Goal: Information Seeking & Learning: Learn about a topic

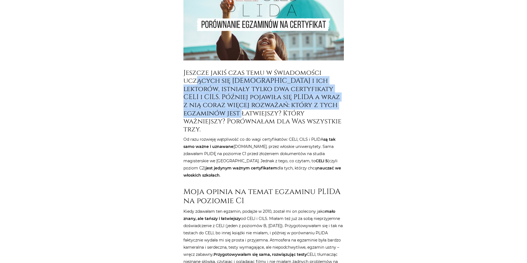
drag, startPoint x: 199, startPoint y: 80, endPoint x: 275, endPoint y: 112, distance: 82.6
click at [275, 112] on h3 "Jeszcze jakiś czas temu w świadomości uczących się [DEMOGRAPHIC_DATA] i ich lek…" at bounding box center [263, 101] width 160 height 65
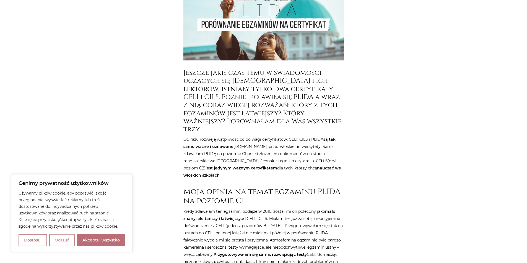
click at [62, 240] on button "Odrzuć" at bounding box center [61, 240] width 25 height 12
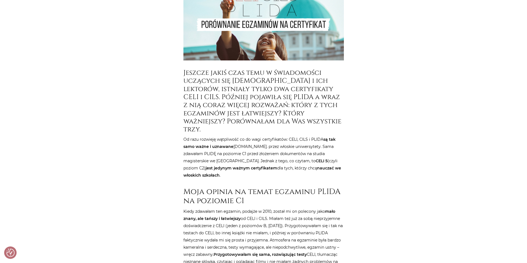
click at [200, 85] on h3 "Jeszcze jakiś czas temu w świadomości uczących się [DEMOGRAPHIC_DATA] i ich lek…" at bounding box center [263, 101] width 160 height 65
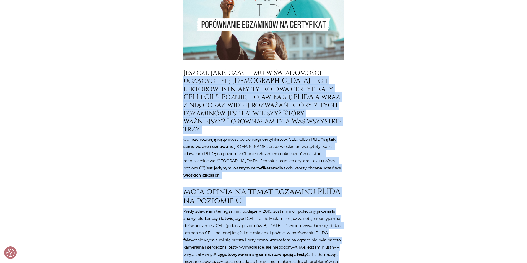
click at [287, 105] on h3 "Jeszcze jakiś czas temu w świadomości uczących się [DEMOGRAPHIC_DATA] i ich lek…" at bounding box center [263, 101] width 160 height 65
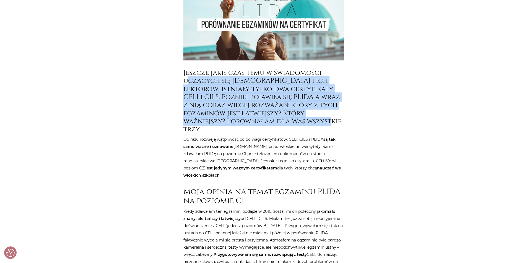
drag, startPoint x: 226, startPoint y: 113, endPoint x: 264, endPoint y: 130, distance: 42.4
click at [264, 130] on h3 "Jeszcze jakiś czas temu w świadomości uczących się [DEMOGRAPHIC_DATA] i ich lek…" at bounding box center [263, 101] width 160 height 65
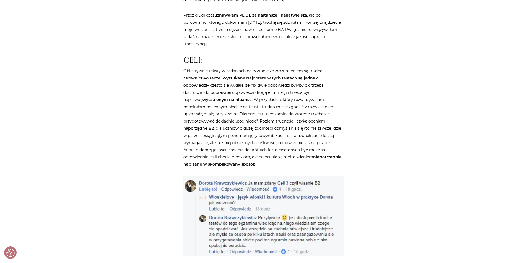
scroll to position [442, 0]
click at [194, 68] on p "Obiektywnie teksty w zadaniach na czytanie ze zrozumieniem są trudne, a słownic…" at bounding box center [263, 118] width 160 height 101
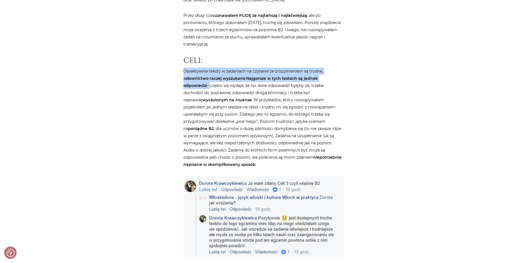
drag, startPoint x: 194, startPoint y: 63, endPoint x: 341, endPoint y: 73, distance: 146.6
click at [339, 73] on p "Obiektywnie teksty w zadaniach na czytanie ze zrozumieniem są trudne, a słownic…" at bounding box center [263, 118] width 160 height 101
click at [341, 73] on p "Obiektywnie teksty w zadaniach na czytanie ze zrozumieniem są trudne, a słownic…" at bounding box center [263, 118] width 160 height 101
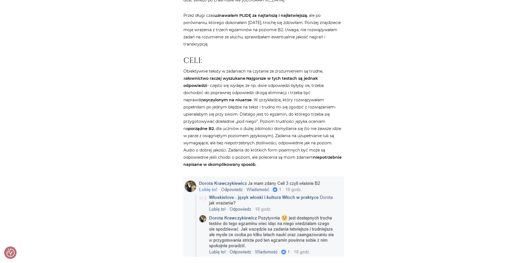
click at [192, 68] on p "Obiektywnie teksty w zadaniach na czytanie ze zrozumieniem są trudne, a słownic…" at bounding box center [263, 118] width 160 height 101
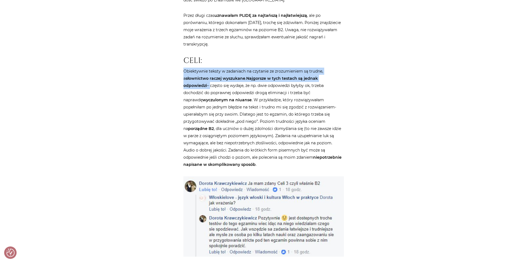
drag, startPoint x: 192, startPoint y: 65, endPoint x: 343, endPoint y: 73, distance: 151.4
click at [343, 73] on p "Obiektywnie teksty w zadaniach na czytanie ze zrozumieniem są trudne, a słownic…" at bounding box center [263, 118] width 160 height 101
drag, startPoint x: 343, startPoint y: 73, endPoint x: 288, endPoint y: 74, distance: 54.5
click at [321, 75] on p "Obiektywnie teksty w zadaniach na czytanie ze zrozumieniem są trudne, a słownic…" at bounding box center [263, 118] width 160 height 101
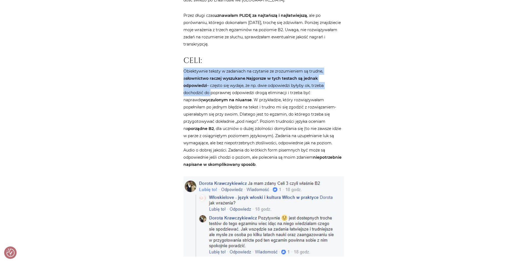
click at [257, 75] on p "Obiektywnie teksty w zadaniach na czytanie ze zrozumieniem są trudne, a słownic…" at bounding box center [263, 118] width 160 height 101
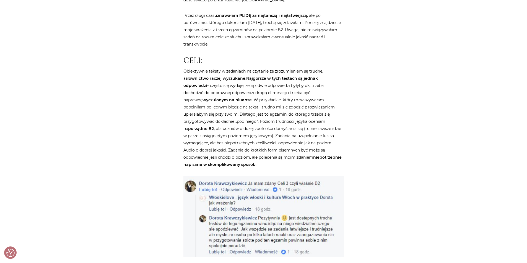
click at [184, 68] on p "Obiektywnie teksty w zadaniach na czytanie ze zrozumieniem są trudne, a słownic…" at bounding box center [263, 118] width 160 height 101
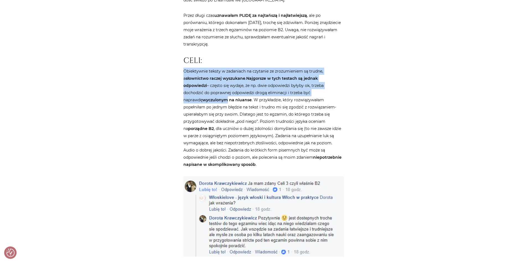
drag, startPoint x: 184, startPoint y: 65, endPoint x: 327, endPoint y: 84, distance: 144.7
click at [327, 83] on p "Obiektywnie teksty w zadaniach na czytanie ze zrozumieniem są trudne, a słownic…" at bounding box center [263, 118] width 160 height 101
click at [252, 98] on strong "wyczulonym na niuanse" at bounding box center [226, 100] width 49 height 5
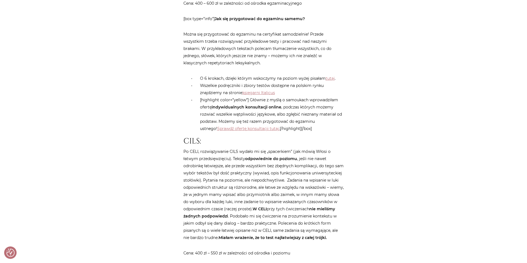
scroll to position [719, 0]
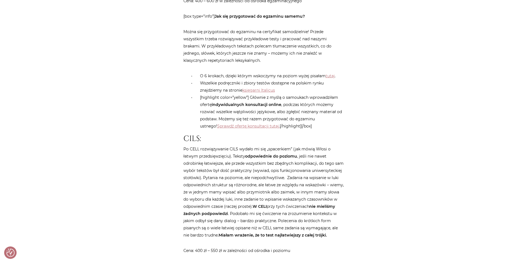
click at [214, 146] on p "Po CELI, rozwiązywanie CILS wydało mi się „spacerkiem” (jak mówią Włosi o łatwy…" at bounding box center [263, 192] width 160 height 93
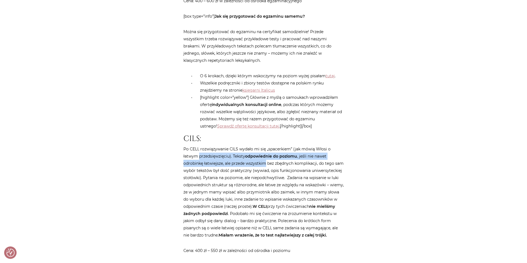
drag, startPoint x: 214, startPoint y: 143, endPoint x: 249, endPoint y: 150, distance: 35.2
click at [246, 148] on p "Po CELI, rozwiązywanie CILS wydało mi się „spacerkiem” (jak mówią Włosi o łatwy…" at bounding box center [263, 192] width 160 height 93
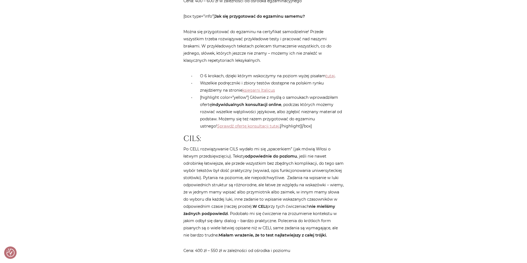
click at [252, 160] on p "Po CELI, rozwiązywanie CILS wydało mi się „spacerkiem” (jak mówią Włosi o łatwy…" at bounding box center [263, 192] width 160 height 93
click at [241, 146] on p "Po CELI, rozwiązywanie CILS wydało mi się „spacerkiem” (jak mówią Włosi o łatwy…" at bounding box center [263, 192] width 160 height 93
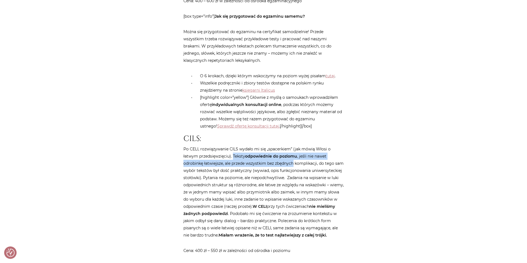
drag, startPoint x: 241, startPoint y: 142, endPoint x: 285, endPoint y: 150, distance: 44.7
click at [285, 150] on p "Po CELI, rozwiązywanie CILS wydało mi się „spacerkiem” (jak mówią Włosi o łatwy…" at bounding box center [263, 192] width 160 height 93
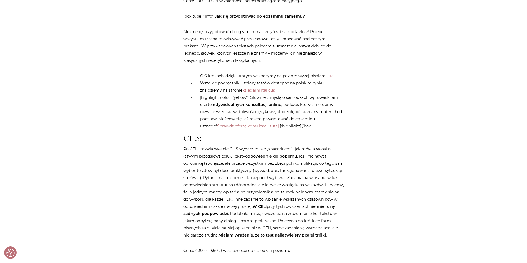
click at [277, 156] on p "Po CELI, rozwiązywanie CILS wydało mi się „spacerkiem” (jak mówią Włosi o łatwy…" at bounding box center [263, 192] width 160 height 93
click at [241, 146] on p "Po CELI, rozwiązywanie CILS wydało mi się „spacerkiem” (jak mówią Włosi o łatwy…" at bounding box center [263, 192] width 160 height 93
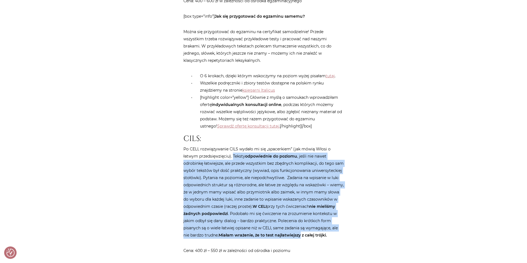
drag, startPoint x: 241, startPoint y: 143, endPoint x: 311, endPoint y: 219, distance: 103.9
click at [311, 218] on p "Po CELI, rozwiązywanie CILS wydało mi się „spacerkiem” (jak mówią Włosi o łatwy…" at bounding box center [263, 192] width 160 height 93
click at [311, 233] on strong "Miałam wrażenie, że to test najłatwiejszy z całej trójki." at bounding box center [272, 235] width 108 height 5
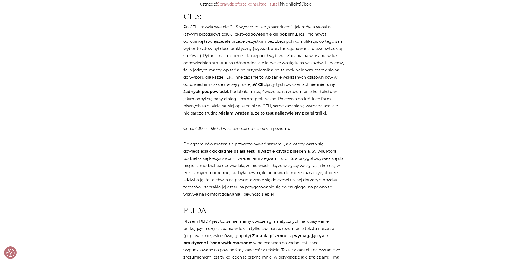
scroll to position [857, 0]
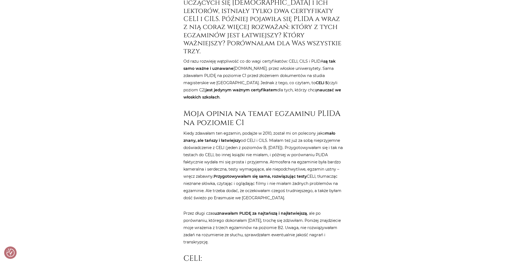
drag, startPoint x: 241, startPoint y: 166, endPoint x: 229, endPoint y: 95, distance: 72.1
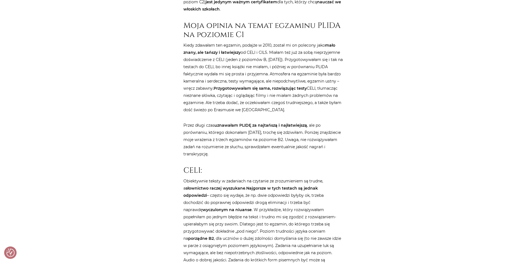
scroll to position [314, 0]
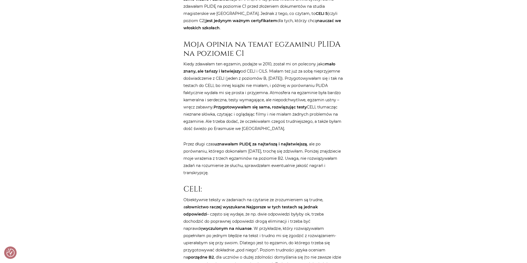
click at [189, 61] on p "Kiedy zdawałam ten egzamin, podajże w 2010, został mi on polecony jako mało zna…" at bounding box center [263, 97] width 160 height 72
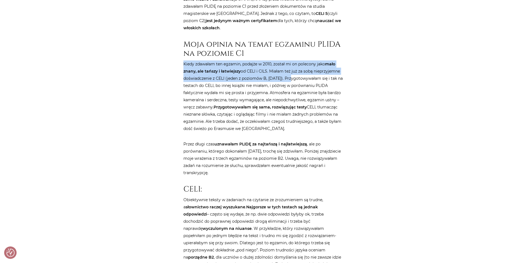
drag, startPoint x: 189, startPoint y: 56, endPoint x: 285, endPoint y: 75, distance: 97.5
click at [281, 75] on p "Kiedy zdawałam ten egzamin, podajże w 2010, został mi on polecony jako mało zna…" at bounding box center [263, 97] width 160 height 72
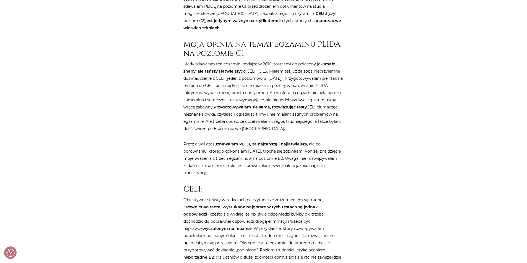
click at [285, 76] on p "Kiedy zdawałam ten egzamin, podajże w 2010, został mi on polecony jako mało zna…" at bounding box center [263, 97] width 160 height 72
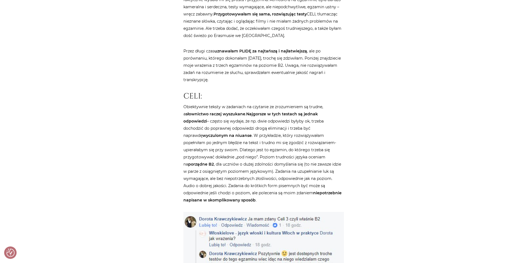
scroll to position [479, 0]
